Goal: Task Accomplishment & Management: Complete application form

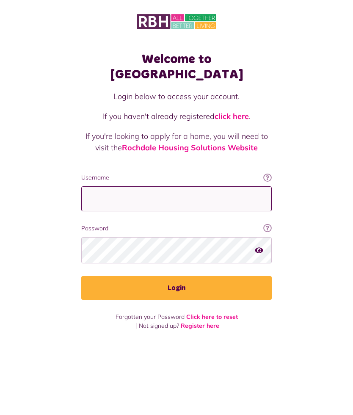
click at [166, 186] on input "Username" at bounding box center [176, 198] width 190 height 25
type input "**********"
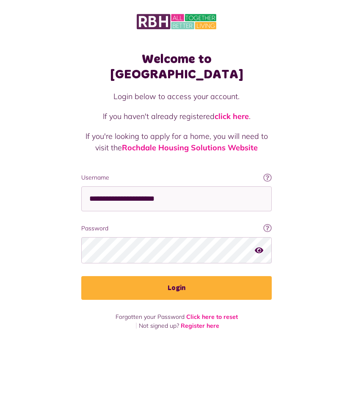
click at [209, 276] on button "Login" at bounding box center [176, 288] width 190 height 24
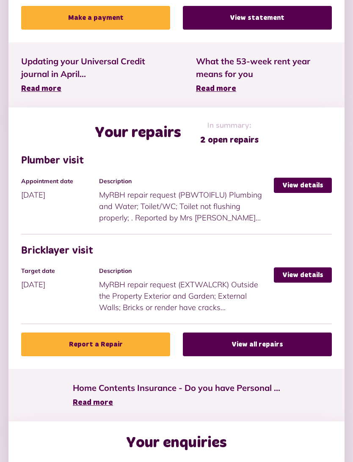
scroll to position [287, 0]
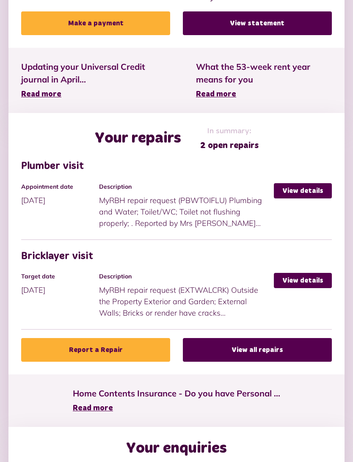
click at [307, 190] on link "View details" at bounding box center [303, 190] width 58 height 15
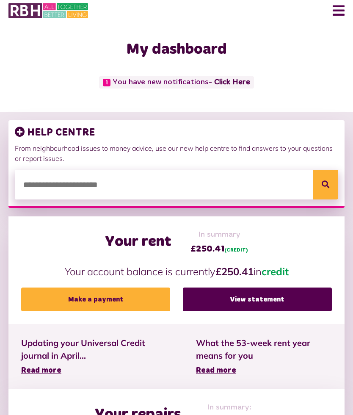
scroll to position [0, 0]
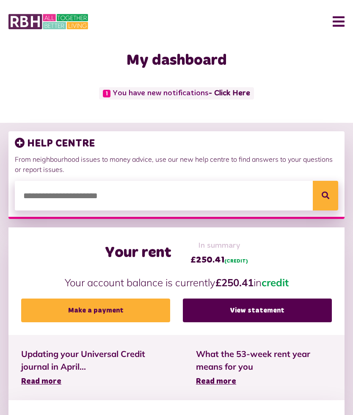
click at [336, 21] on button "Menu" at bounding box center [335, 21] width 18 height 26
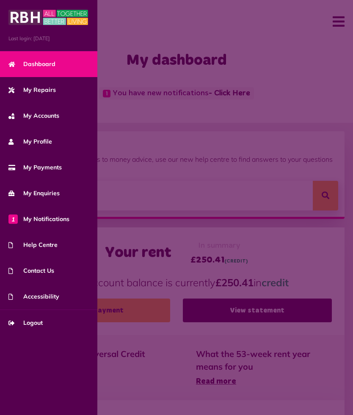
click at [37, 273] on span "Contact Us" at bounding box center [31, 270] width 46 height 9
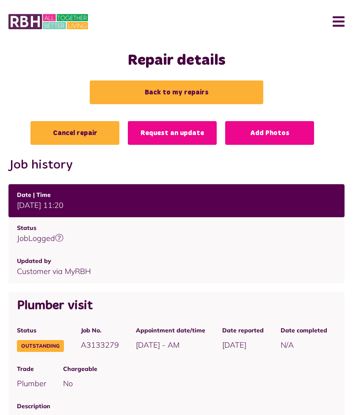
click at [339, 19] on button "Menu" at bounding box center [335, 21] width 18 height 26
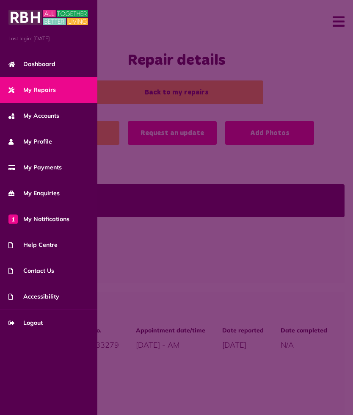
click at [337, 92] on span at bounding box center [176, 207] width 353 height 415
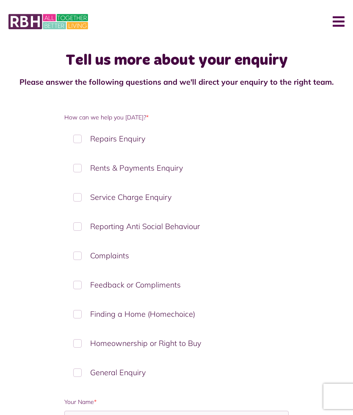
click at [82, 138] on label "Repairs Enquiry" at bounding box center [176, 138] width 224 height 25
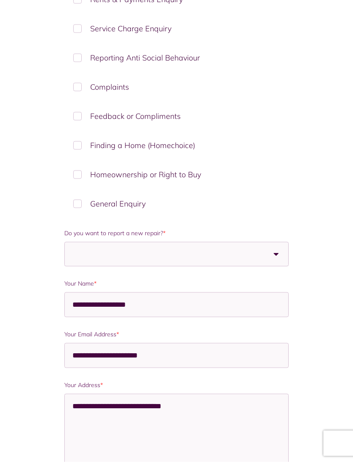
scroll to position [172, 0]
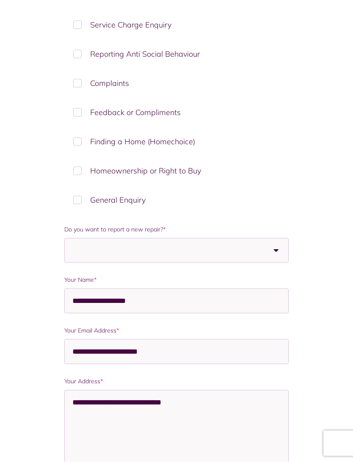
click at [277, 251] on b at bounding box center [277, 251] width 24 height 24
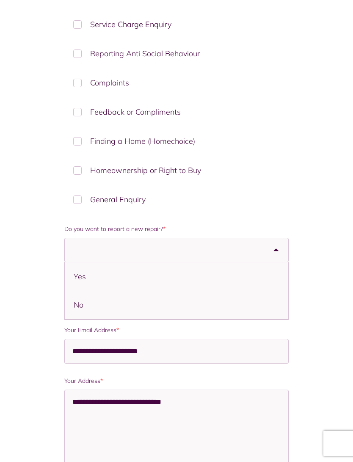
click at [88, 310] on li "No" at bounding box center [176, 305] width 222 height 28
select select "**"
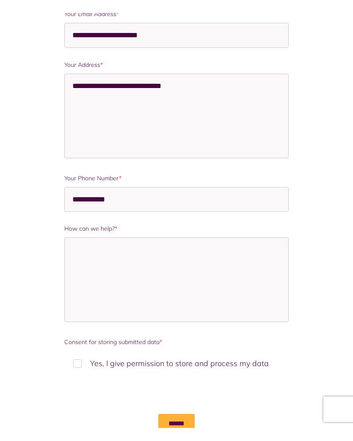
scroll to position [503, 0]
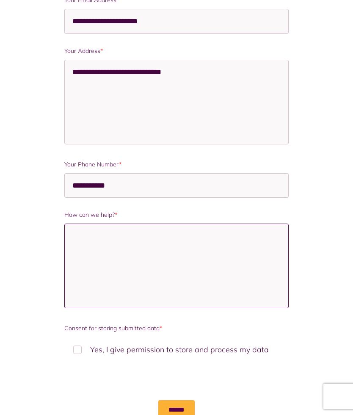
click at [111, 251] on textarea "How can we help? *" at bounding box center [176, 266] width 224 height 85
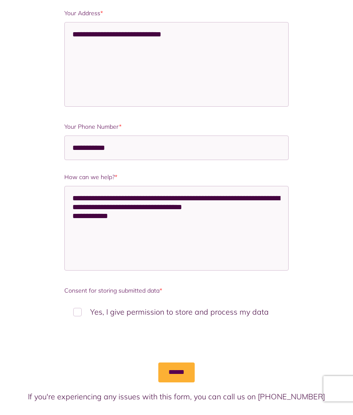
scroll to position [540, 0]
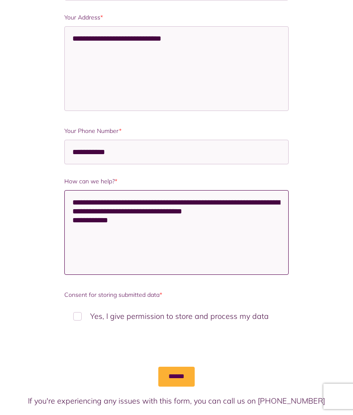
type textarea "**********"
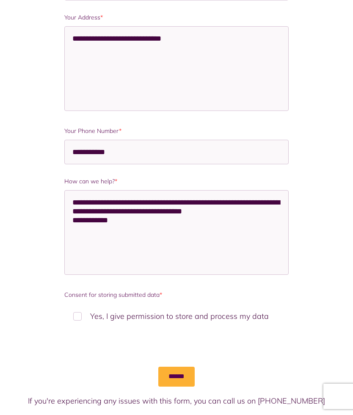
click at [77, 309] on label "Yes, I give permission to store and process my data" at bounding box center [176, 316] width 224 height 25
click at [178, 375] on input "******" at bounding box center [176, 376] width 36 height 19
